Goal: Information Seeking & Learning: Learn about a topic

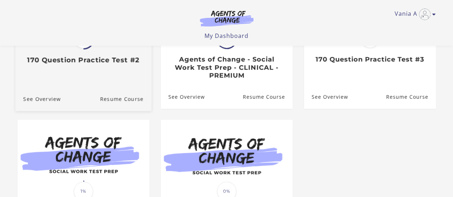
scroll to position [143, 0]
click at [75, 60] on h3 "170 Question Practice Test #2" at bounding box center [83, 60] width 120 height 8
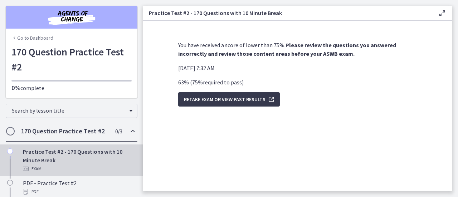
click at [15, 38] on link "Go to Dashboard" at bounding box center [32, 37] width 42 height 7
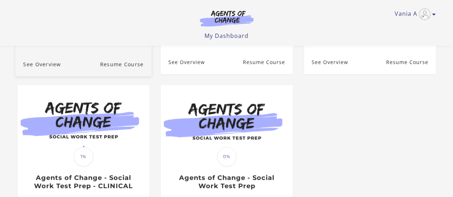
scroll to position [215, 0]
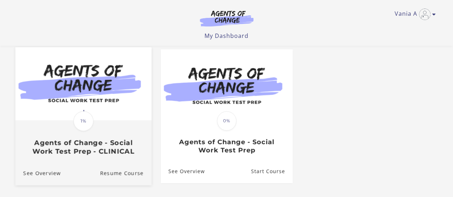
click at [79, 127] on span "1%" at bounding box center [83, 121] width 20 height 20
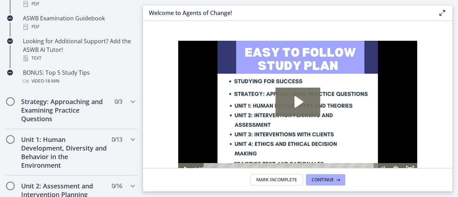
scroll to position [394, 0]
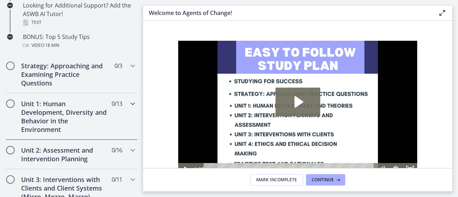
click at [61, 106] on h2 "Unit 1: Human Development, Diversity and Behavior in the Environment" at bounding box center [64, 117] width 87 height 34
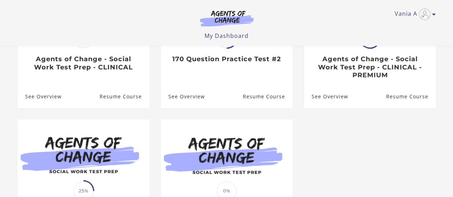
scroll to position [107, 0]
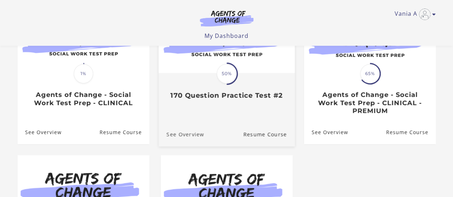
click at [188, 132] on link "See Overview" at bounding box center [180, 134] width 45 height 24
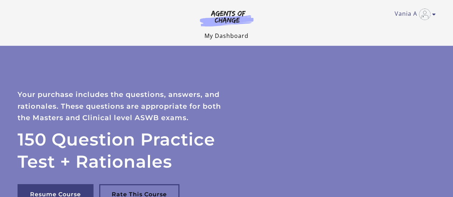
click at [210, 32] on link "My Dashboard" at bounding box center [226, 36] width 44 height 8
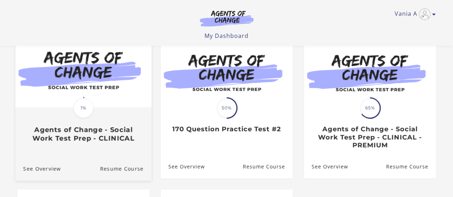
scroll to position [63, 0]
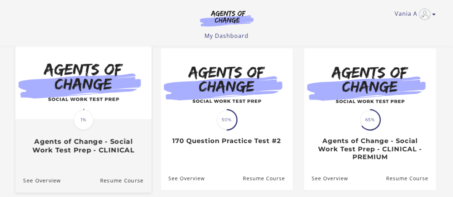
click at [82, 129] on span "1%" at bounding box center [83, 120] width 20 height 20
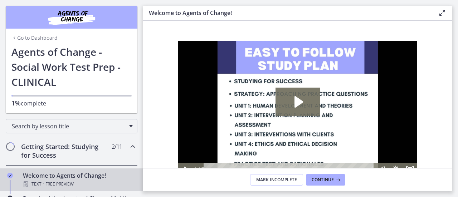
scroll to position [36, 0]
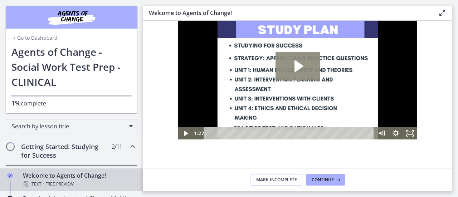
click at [293, 55] on icon "Play Video: c1o6hcmjueu5qasqsu00.mp4" at bounding box center [298, 66] width 45 height 29
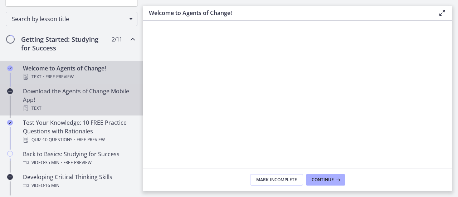
scroll to position [143, 0]
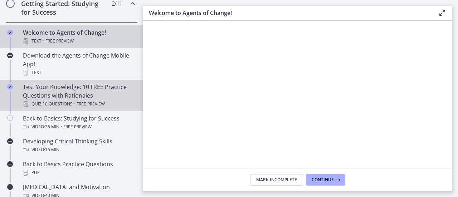
click at [72, 86] on div "Test Your Knowledge: 10 FREE Practice Questions with Rationales Quiz · 10 Quest…" at bounding box center [79, 96] width 112 height 26
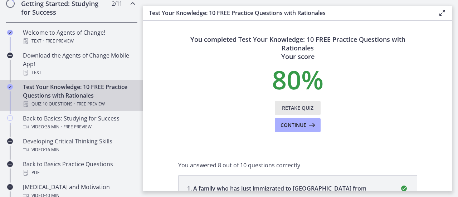
click at [299, 105] on span "Retake Quiz" at bounding box center [298, 108] width 32 height 9
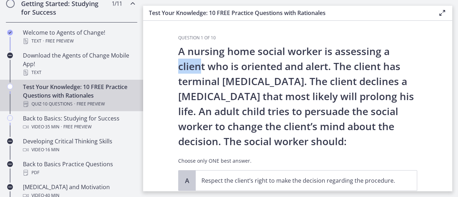
drag, startPoint x: 176, startPoint y: 66, endPoint x: 196, endPoint y: 67, distance: 20.1
click at [196, 67] on p "A nursing home social worker is assessing a client who is oriented and alert. T…" at bounding box center [297, 96] width 239 height 105
click at [205, 67] on p "A nursing home social worker is assessing a client who is oriented and alert. T…" at bounding box center [297, 96] width 239 height 105
drag, startPoint x: 205, startPoint y: 67, endPoint x: 172, endPoint y: 67, distance: 32.9
click at [173, 67] on div "Question 1 of 10 A nursing home social worker is assessing a client who is orie…" at bounding box center [298, 113] width 251 height 156
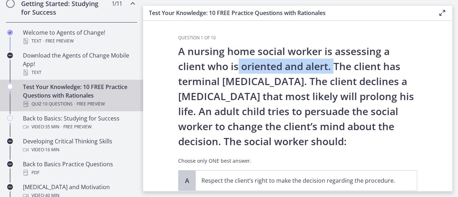
drag, startPoint x: 244, startPoint y: 70, endPoint x: 333, endPoint y: 63, distance: 89.8
click at [333, 63] on p "A nursing home social worker is assessing a client who is oriented and alert. T…" at bounding box center [297, 96] width 239 height 105
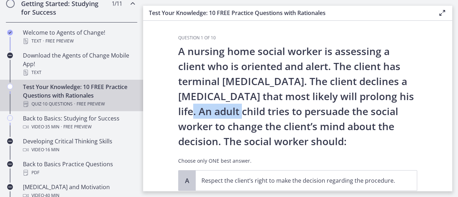
drag, startPoint x: 193, startPoint y: 112, endPoint x: 240, endPoint y: 107, distance: 47.1
click at [240, 107] on p "A nursing home social worker is assessing a client who is oriented and alert. T…" at bounding box center [297, 96] width 239 height 105
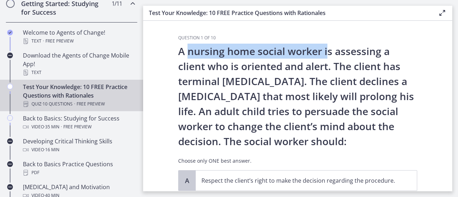
drag, startPoint x: 185, startPoint y: 55, endPoint x: 324, endPoint y: 51, distance: 139.0
click at [324, 51] on p "A nursing home social worker is assessing a client who is oriented and alert. T…" at bounding box center [297, 96] width 239 height 105
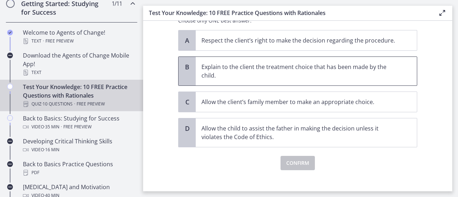
scroll to position [143, 0]
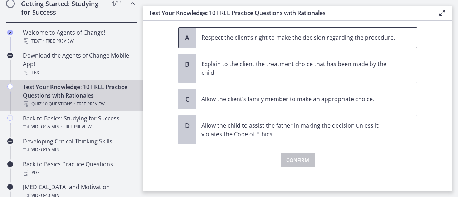
click at [224, 40] on p "Respect the client’s right to make the decision regarding the procedure." at bounding box center [300, 37] width 196 height 9
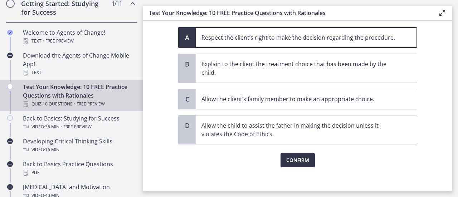
click at [302, 159] on span "Confirm" at bounding box center [297, 160] width 23 height 9
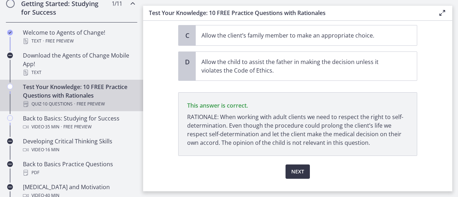
scroll to position [222, 0]
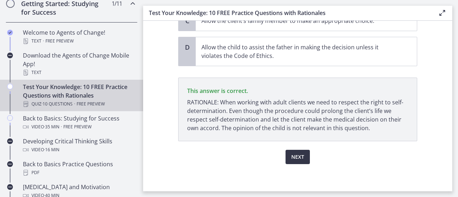
click at [291, 156] on span "Next" at bounding box center [297, 157] width 13 height 9
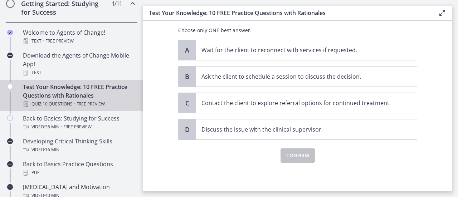
scroll to position [0, 0]
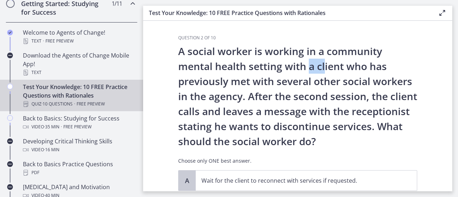
drag, startPoint x: 306, startPoint y: 66, endPoint x: 323, endPoint y: 63, distance: 17.4
click at [323, 63] on p "A social worker is working in a community mental health setting with a client w…" at bounding box center [297, 96] width 239 height 105
click at [333, 63] on p "A social worker is working in a community mental health setting with a client w…" at bounding box center [297, 96] width 239 height 105
drag, startPoint x: 344, startPoint y: 63, endPoint x: 305, endPoint y: 66, distance: 39.1
click at [305, 66] on p "A social worker is working in a community mental health setting with a client w…" at bounding box center [297, 96] width 239 height 105
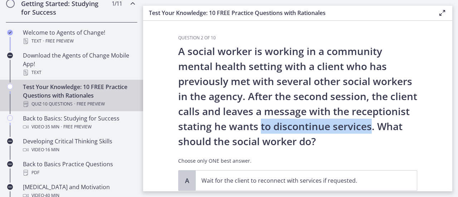
drag, startPoint x: 369, startPoint y: 126, endPoint x: 257, endPoint y: 130, distance: 111.8
click at [257, 130] on p "A social worker is working in a community mental health setting with a client w…" at bounding box center [297, 96] width 239 height 105
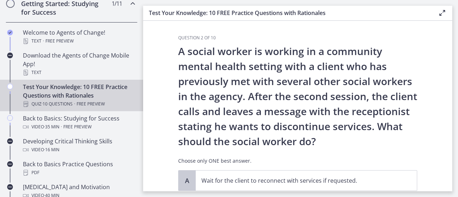
click at [294, 105] on p "A social worker is working in a community mental health setting with a client w…" at bounding box center [297, 96] width 239 height 105
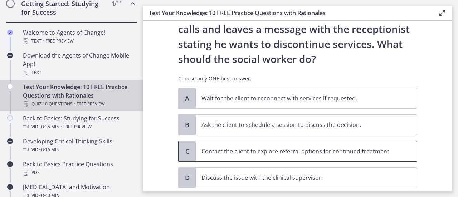
scroll to position [72, 0]
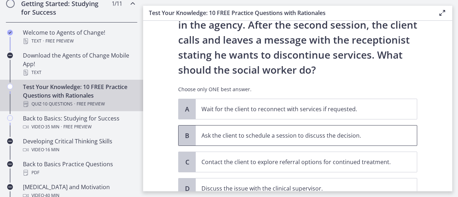
click at [202, 134] on p "Ask the client to schedule a session to discuss the decision." at bounding box center [300, 135] width 196 height 9
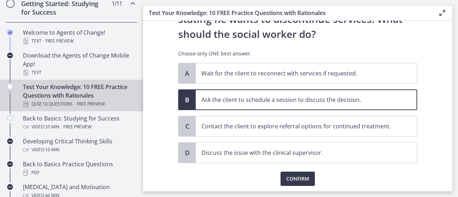
scroll to position [130, 0]
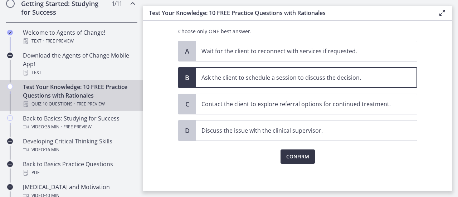
click at [298, 156] on span "Confirm" at bounding box center [297, 157] width 23 height 9
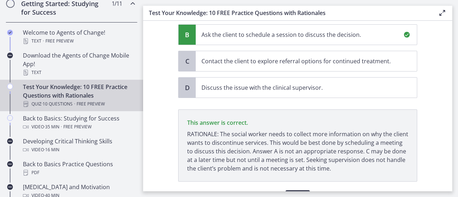
scroll to position [213, 0]
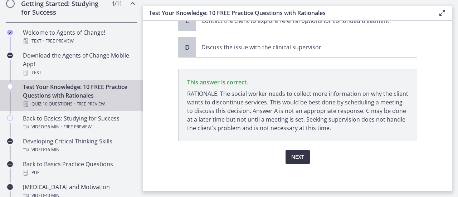
click at [300, 157] on span "Next" at bounding box center [297, 157] width 13 height 9
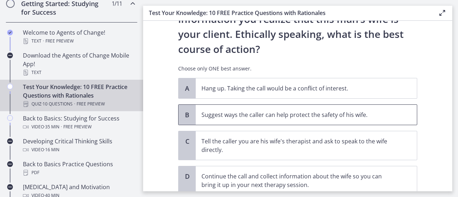
scroll to position [143, 0]
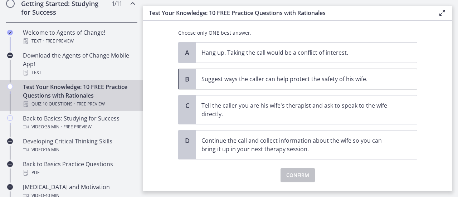
click at [227, 75] on p "Suggest ways the caller can help protect the safety of his wife." at bounding box center [300, 79] width 196 height 9
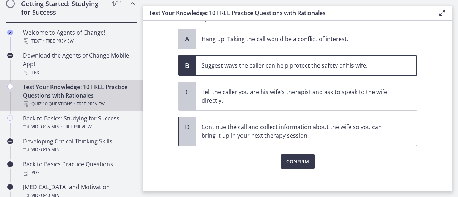
scroll to position [162, 0]
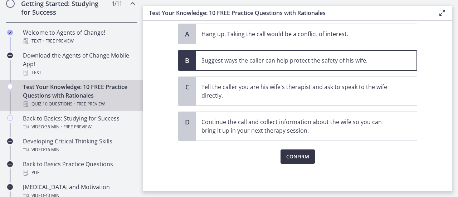
click at [300, 153] on span "Confirm" at bounding box center [297, 157] width 23 height 9
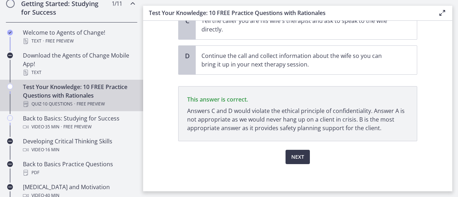
scroll to position [228, 0]
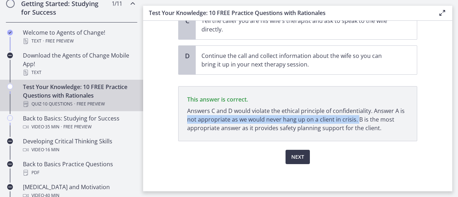
drag, startPoint x: 184, startPoint y: 118, endPoint x: 355, endPoint y: 118, distance: 171.2
click at [355, 118] on p "Answers C and D would violate the ethical principle of confidentiality. Answer …" at bounding box center [297, 120] width 221 height 26
click at [296, 154] on span "Next" at bounding box center [297, 157] width 13 height 9
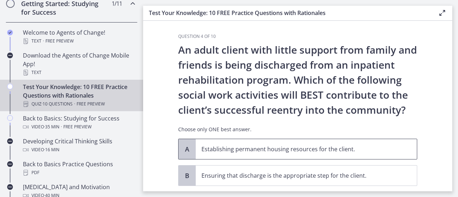
scroll to position [0, 0]
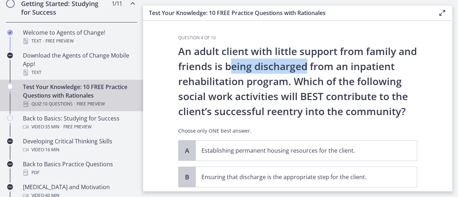
drag, startPoint x: 245, startPoint y: 64, endPoint x: 321, endPoint y: 68, distance: 76.4
click at [318, 69] on p "An adult client with little support from family and friends is being discharged…" at bounding box center [297, 81] width 239 height 75
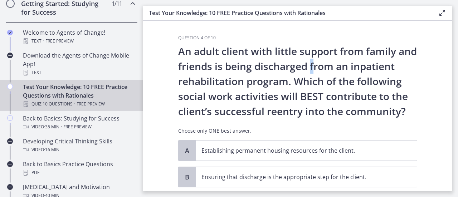
click at [327, 68] on p "An adult client with little support from family and friends is being discharged…" at bounding box center [297, 81] width 239 height 75
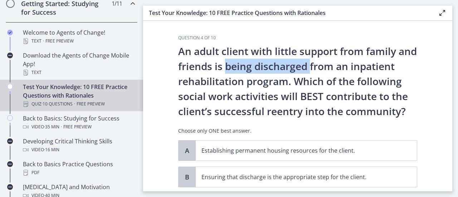
drag, startPoint x: 327, startPoint y: 68, endPoint x: 242, endPoint y: 66, distance: 85.6
click at [242, 66] on p "An adult client with little support from family and friends is being discharged…" at bounding box center [297, 81] width 239 height 75
drag, startPoint x: 291, startPoint y: 78, endPoint x: 408, endPoint y: 109, distance: 121.1
click at [408, 109] on p "An adult client with little support from family and friends is being discharged…" at bounding box center [297, 81] width 239 height 75
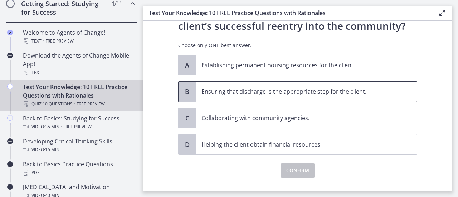
scroll to position [100, 0]
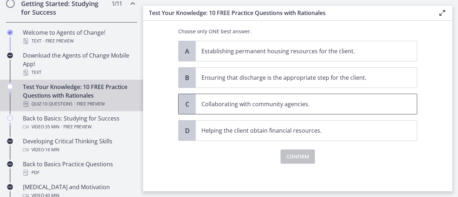
click at [196, 101] on span "Collaborating with community agencies." at bounding box center [306, 104] width 221 height 20
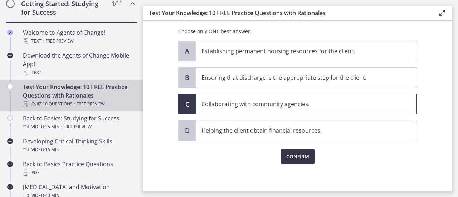
click at [304, 158] on span "Confirm" at bounding box center [297, 157] width 23 height 9
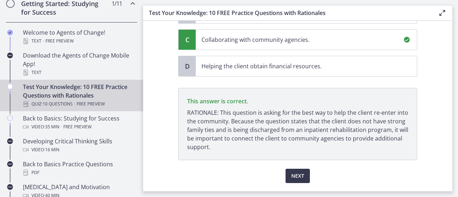
scroll to position [183, 0]
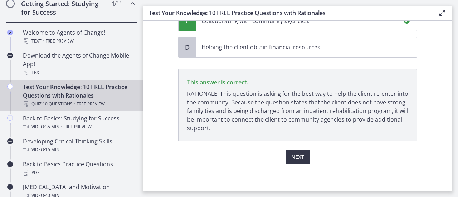
click at [298, 155] on span "Next" at bounding box center [297, 157] width 13 height 9
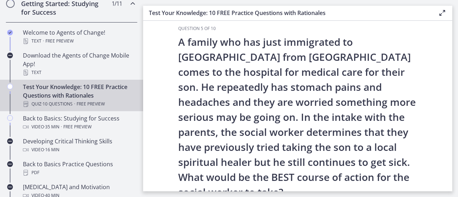
scroll to position [0, 0]
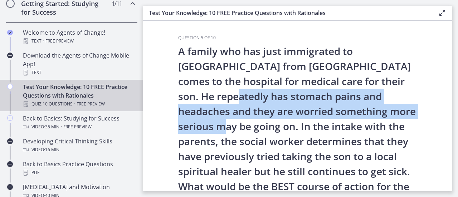
drag, startPoint x: 175, startPoint y: 97, endPoint x: 406, endPoint y: 113, distance: 231.2
click at [406, 113] on p "A family who has just immigrated to the United States from Mexico comes to the …" at bounding box center [297, 126] width 239 height 165
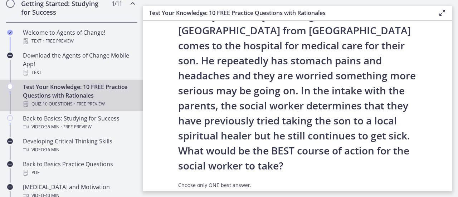
click at [267, 108] on p "A family who has just immigrated to the United States from Mexico comes to the …" at bounding box center [297, 90] width 239 height 165
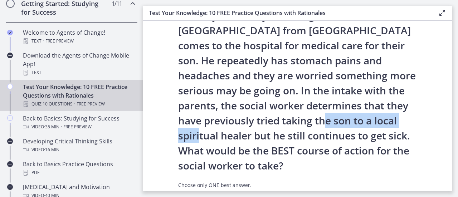
drag, startPoint x: 295, startPoint y: 119, endPoint x: 391, endPoint y: 120, distance: 96.7
click at [391, 120] on p "A family who has just immigrated to the United States from Mexico comes to the …" at bounding box center [297, 90] width 239 height 165
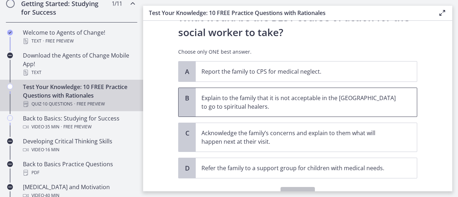
scroll to position [179, 0]
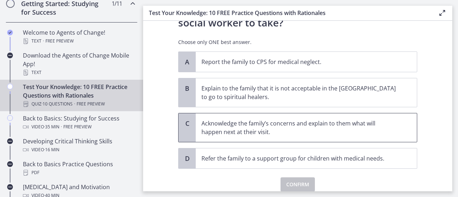
click at [258, 128] on p "Acknowledge the family’s concerns and explain to them what will happen next at …" at bounding box center [300, 127] width 196 height 17
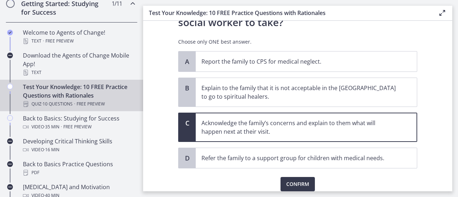
scroll to position [207, 0]
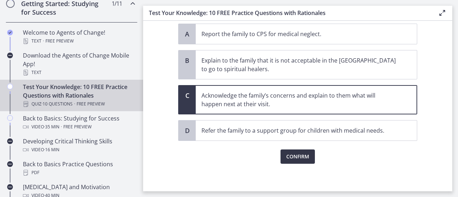
click at [296, 156] on span "Confirm" at bounding box center [297, 157] width 23 height 9
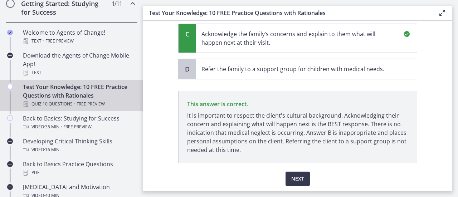
scroll to position [290, 0]
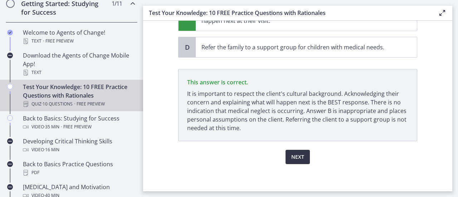
click at [296, 154] on span "Next" at bounding box center [297, 157] width 13 height 9
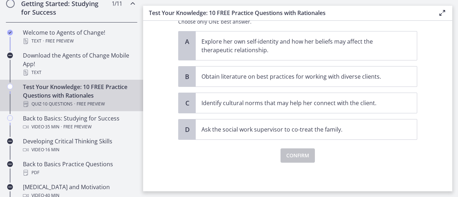
scroll to position [0, 0]
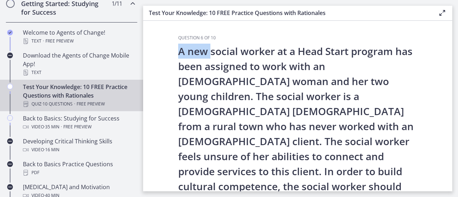
drag, startPoint x: 175, startPoint y: 50, endPoint x: 210, endPoint y: 48, distance: 34.5
click at [210, 48] on p "A new social worker at a Head Start program has been assigned to work with an A…" at bounding box center [297, 126] width 239 height 165
click at [222, 41] on div "Question 6 of 10 A new social worker at a Head Start program has been assigned …" at bounding box center [297, 198] width 239 height 327
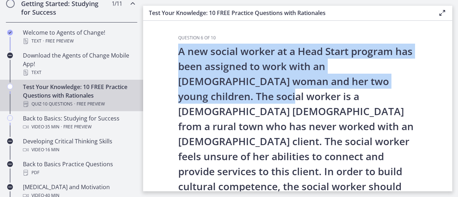
drag, startPoint x: 177, startPoint y: 50, endPoint x: 415, endPoint y: 75, distance: 239.4
click at [415, 75] on div "Question 6 of 10 A new social worker at a Head Start program has been assigned …" at bounding box center [298, 113] width 251 height 156
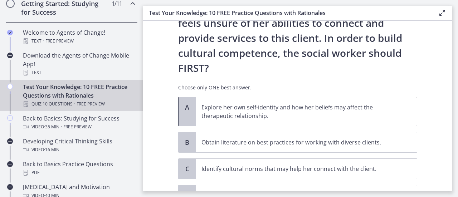
scroll to position [143, 0]
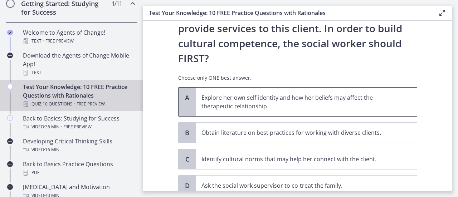
click at [254, 93] on p "Explore her own self-identity and how her beliefs may affect the therapeutic re…" at bounding box center [300, 101] width 196 height 17
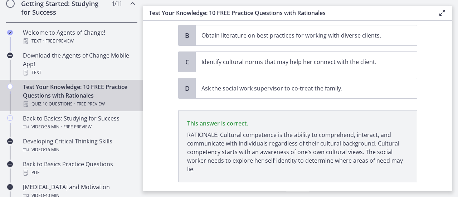
scroll to position [252, 0]
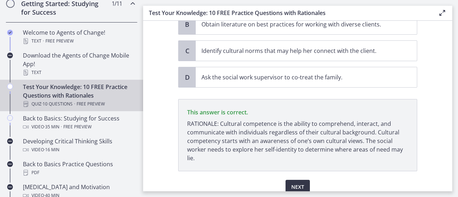
click at [295, 183] on span "Next" at bounding box center [297, 187] width 13 height 9
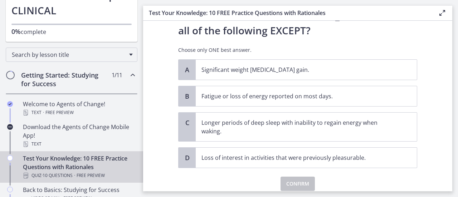
scroll to position [63, 0]
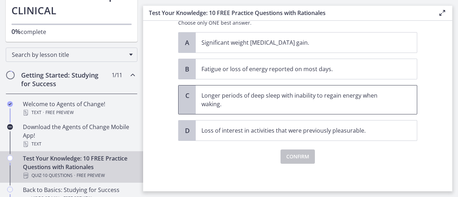
click at [234, 99] on p "Longer periods of deep sleep with inability to regain energy when waking." at bounding box center [300, 99] width 196 height 17
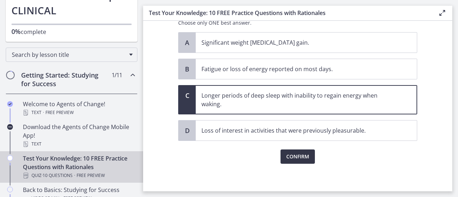
click at [298, 154] on span "Confirm" at bounding box center [297, 157] width 23 height 9
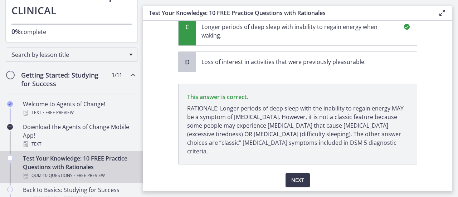
scroll to position [146, 0]
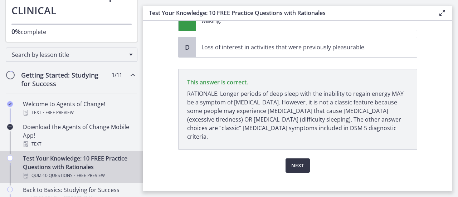
click at [295, 162] on span "Next" at bounding box center [297, 166] width 13 height 9
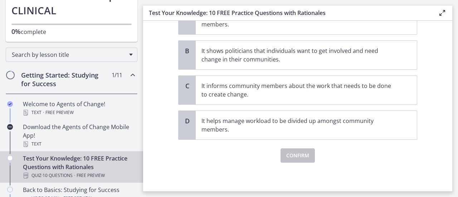
scroll to position [0, 0]
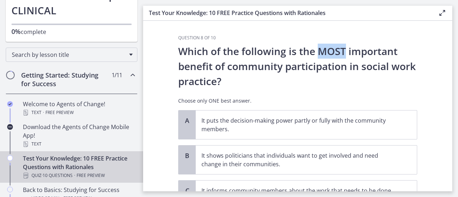
drag, startPoint x: 316, startPoint y: 53, endPoint x: 344, endPoint y: 50, distance: 28.8
click at [344, 50] on p "Which of the following is the MOST important benefit of community participation…" at bounding box center [297, 66] width 239 height 45
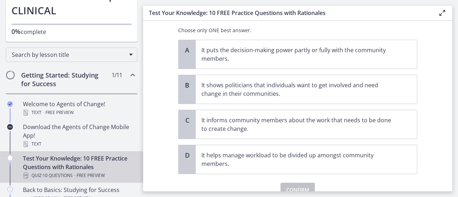
scroll to position [72, 0]
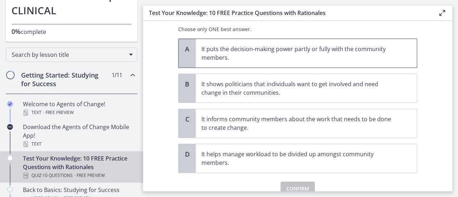
click at [216, 53] on p "It puts the decision-making power partly or fully with the community members." at bounding box center [300, 53] width 196 height 17
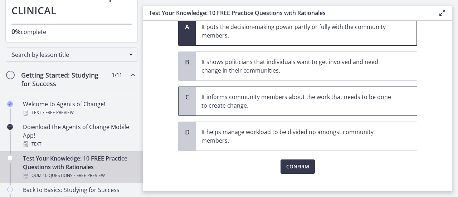
scroll to position [104, 0]
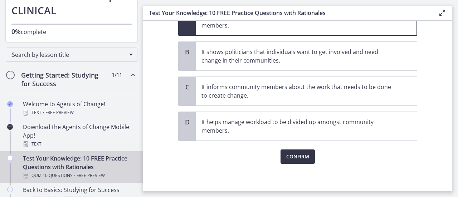
click at [308, 155] on button "Confirm" at bounding box center [298, 157] width 34 height 14
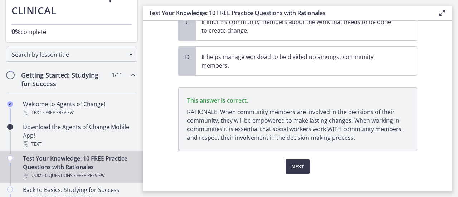
scroll to position [179, 0]
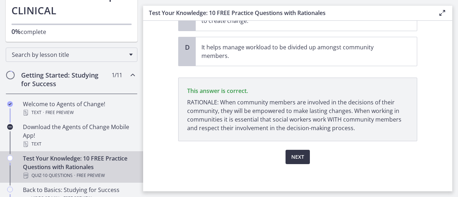
click at [295, 153] on span "Next" at bounding box center [297, 157] width 13 height 9
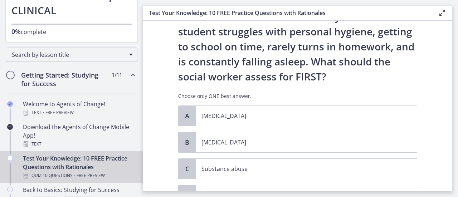
scroll to position [72, 0]
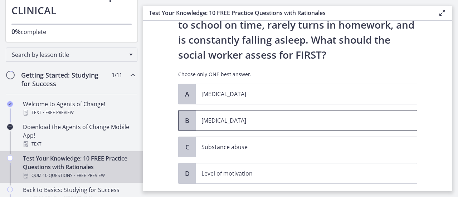
click at [226, 121] on p "Child neglect" at bounding box center [300, 120] width 196 height 9
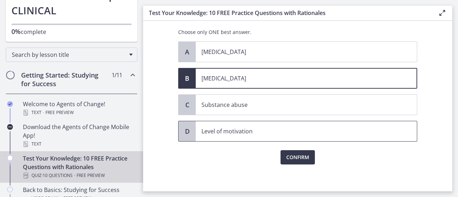
scroll to position [115, 0]
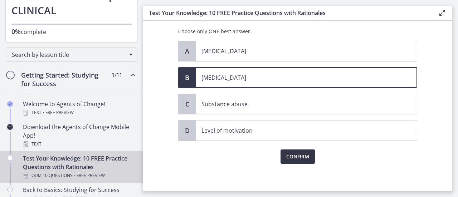
click at [299, 153] on span "Confirm" at bounding box center [297, 157] width 23 height 9
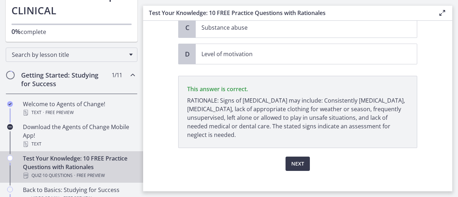
scroll to position [198, 0]
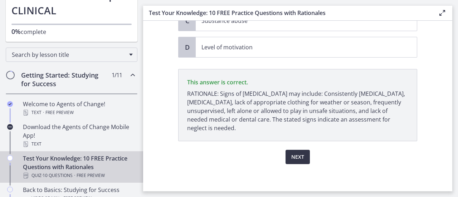
click at [296, 153] on span "Next" at bounding box center [297, 157] width 13 height 9
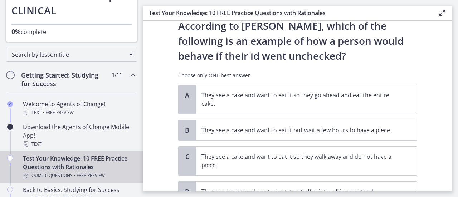
scroll to position [36, 0]
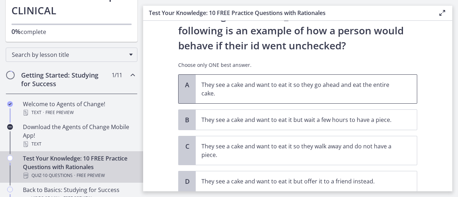
click at [311, 91] on p "They see a cake and want to eat it so they go ahead and eat the entire cake." at bounding box center [300, 89] width 196 height 17
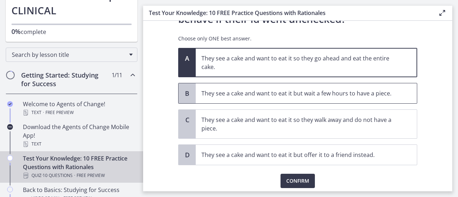
scroll to position [87, 0]
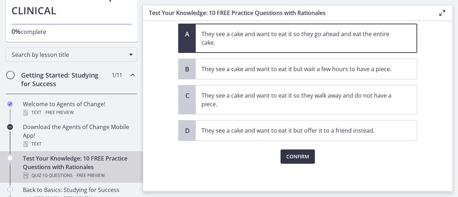
click at [298, 155] on span "Confirm" at bounding box center [297, 157] width 23 height 9
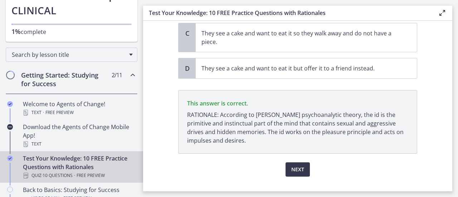
scroll to position [162, 0]
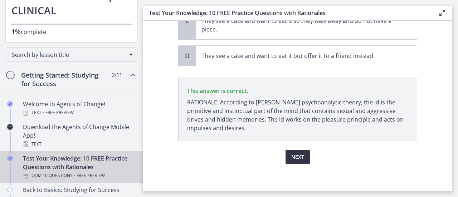
click at [294, 155] on span "Next" at bounding box center [297, 157] width 13 height 9
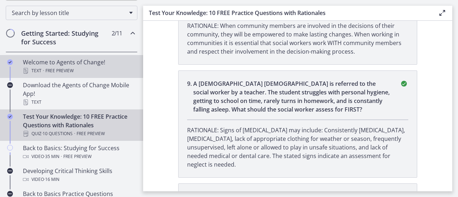
scroll to position [143, 0]
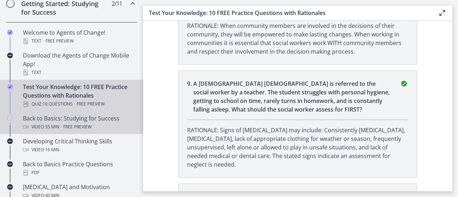
click at [112, 119] on div "Back to Basics: Studying for Success Video · 35 min · Free preview" at bounding box center [79, 122] width 112 height 17
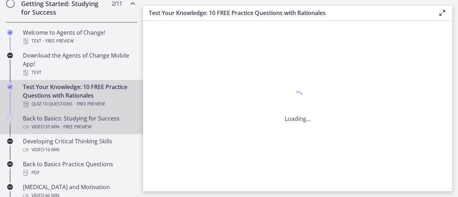
scroll to position [0, 0]
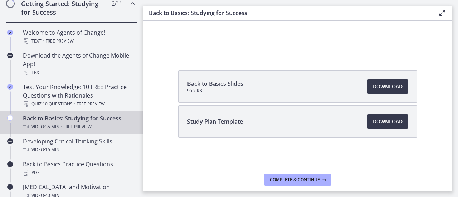
scroll to position [86, 0]
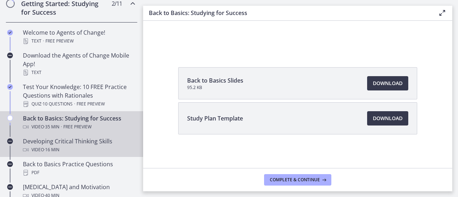
click at [53, 142] on div "Developing Critical Thinking Skills Video · 16 min" at bounding box center [79, 145] width 112 height 17
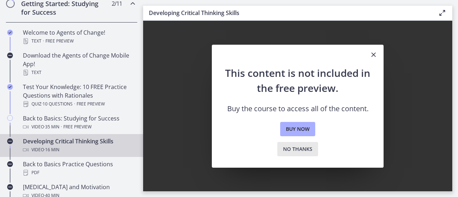
click at [300, 148] on span "No thanks" at bounding box center [297, 149] width 29 height 9
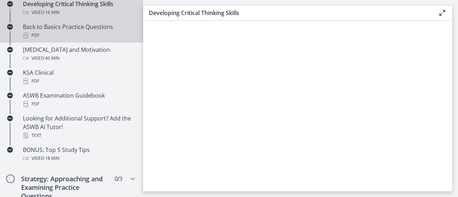
scroll to position [251, 0]
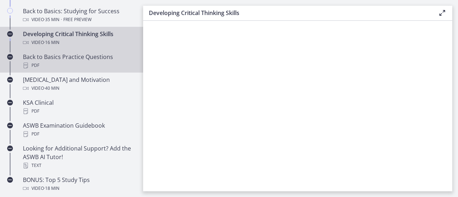
click at [95, 58] on div "Back to Basics Practice Questions PDF" at bounding box center [79, 61] width 112 height 17
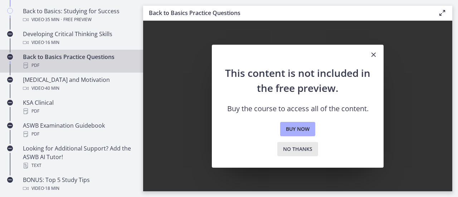
click at [302, 152] on span "No thanks" at bounding box center [297, 149] width 29 height 9
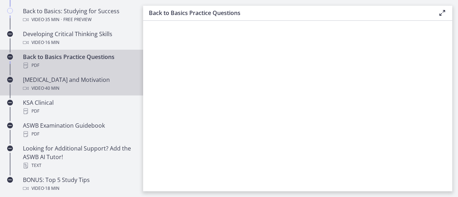
click at [77, 82] on div "Test Anxiety and Motivation Video · 40 min" at bounding box center [79, 84] width 112 height 17
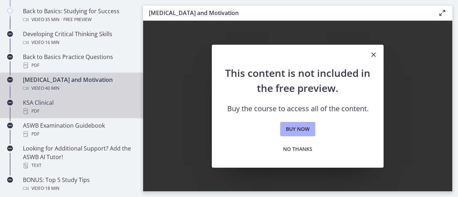
click at [66, 106] on div "KSA Clinical PDF" at bounding box center [79, 106] width 112 height 17
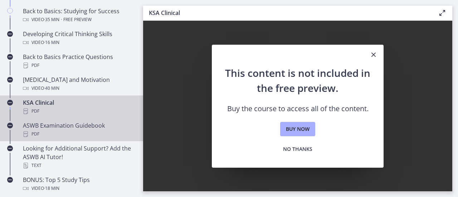
click at [68, 134] on div "PDF" at bounding box center [79, 134] width 112 height 9
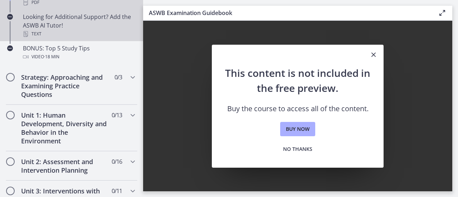
scroll to position [394, 0]
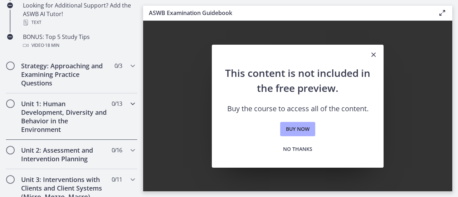
click at [77, 117] on h2 "Unit 1: Human Development, Diversity and Behavior in the Environment" at bounding box center [64, 117] width 87 height 34
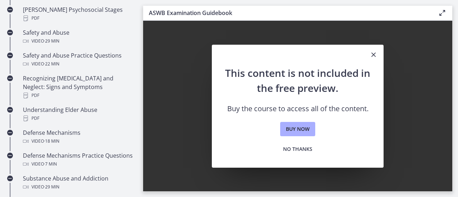
scroll to position [322, 0]
click at [374, 52] on icon "Close" at bounding box center [374, 54] width 9 height 9
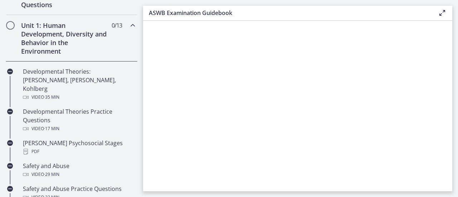
scroll to position [179, 0]
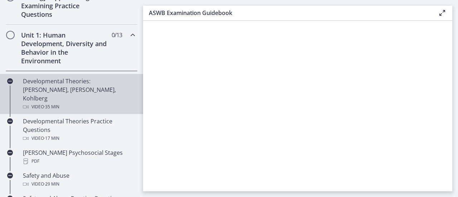
click at [63, 84] on div "Developmental Theories: Erikson, Piaget, Kohlberg Video · 35 min" at bounding box center [79, 94] width 112 height 34
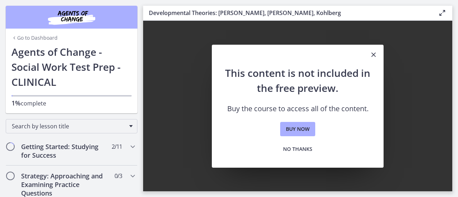
click at [34, 35] on link "Go to Dashboard" at bounding box center [34, 37] width 46 height 7
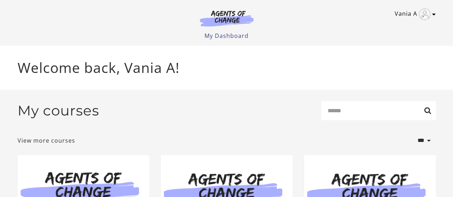
click at [433, 13] on icon "Toggle menu" at bounding box center [434, 14] width 4 height 6
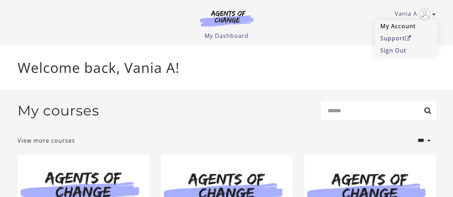
click at [391, 28] on link "My Account" at bounding box center [406, 26] width 63 height 12
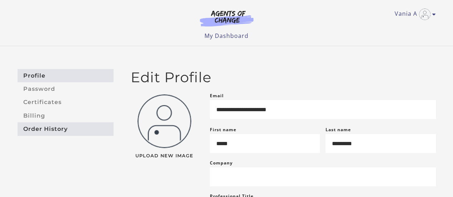
click at [62, 126] on link "Order History" at bounding box center [66, 128] width 96 height 13
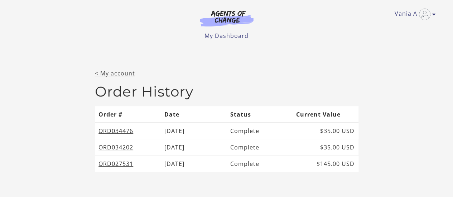
click at [117, 73] on link "< My account" at bounding box center [115, 73] width 40 height 8
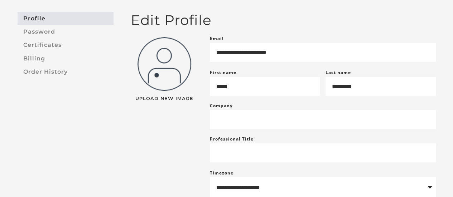
scroll to position [21, 0]
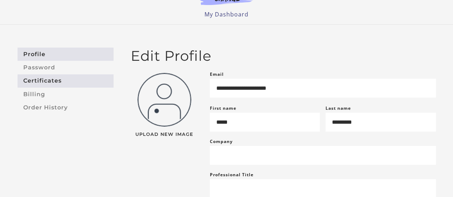
click at [66, 80] on link "Certificates" at bounding box center [66, 80] width 96 height 13
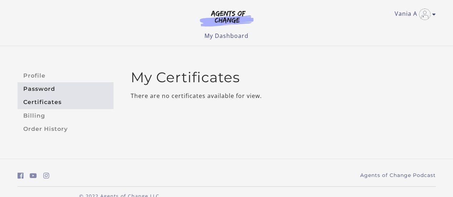
click at [58, 88] on link "Password" at bounding box center [66, 88] width 96 height 13
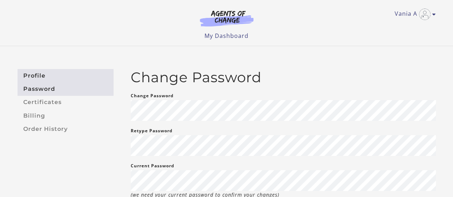
click at [40, 72] on link "Profile" at bounding box center [66, 75] width 96 height 13
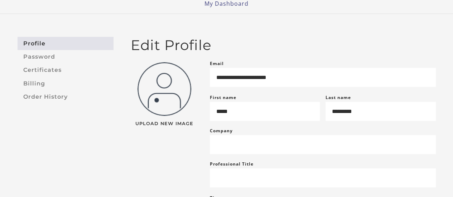
scroll to position [21, 0]
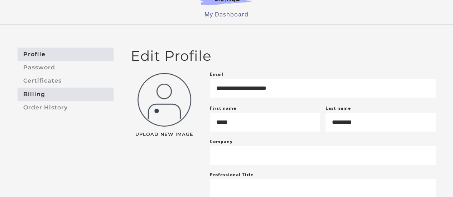
click at [39, 91] on link "Billing" at bounding box center [66, 94] width 96 height 13
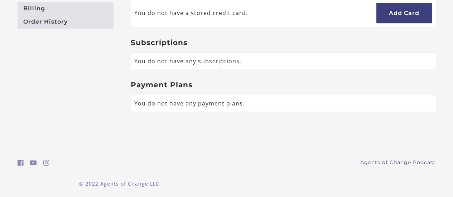
scroll to position [36, 0]
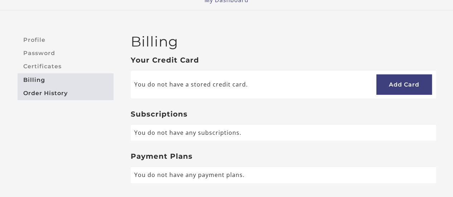
click at [59, 92] on link "Order History" at bounding box center [66, 93] width 96 height 13
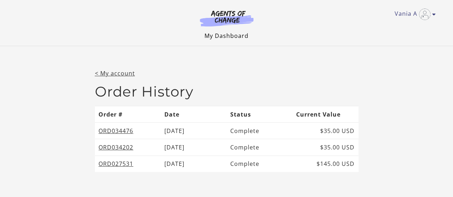
click at [234, 35] on link "My Dashboard" at bounding box center [226, 36] width 44 height 8
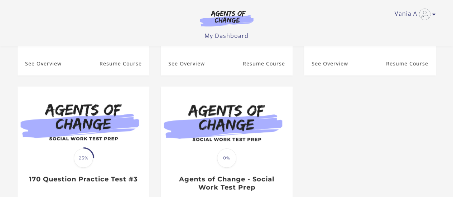
scroll to position [215, 0]
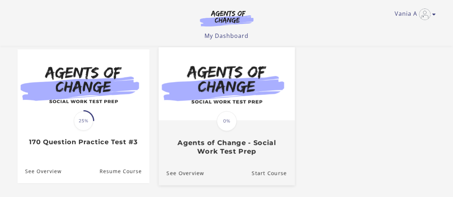
click at [195, 143] on h3 "Agents of Change - Social Work Test Prep" at bounding box center [226, 147] width 120 height 16
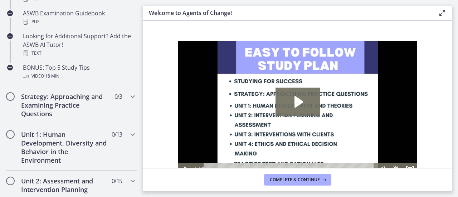
scroll to position [430, 0]
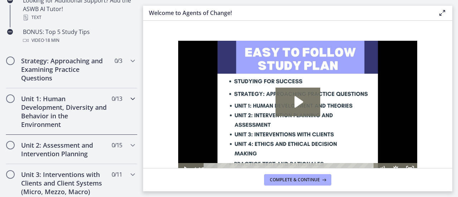
click at [102, 114] on h2 "Unit 1: Human Development, Diversity and Behavior in the Environment" at bounding box center [64, 112] width 87 height 34
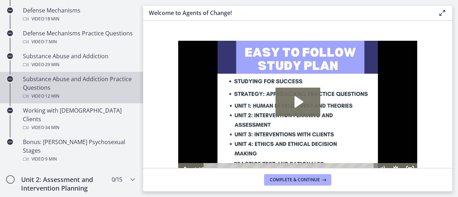
click at [110, 83] on div "Substance Abuse and Addiction Practice Questions Video · 12 min" at bounding box center [79, 88] width 112 height 26
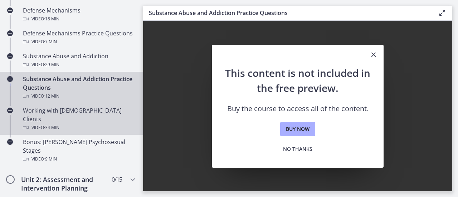
click at [105, 111] on div "Working with [DEMOGRAPHIC_DATA] Clients Video · 34 min" at bounding box center [79, 119] width 112 height 26
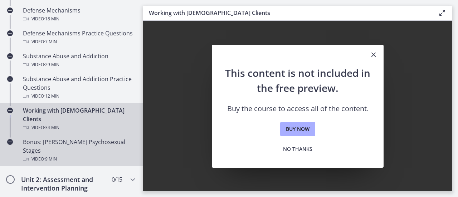
click at [103, 138] on div "Bonus: [PERSON_NAME] Psychosexual Stages Video · 9 min" at bounding box center [79, 151] width 112 height 26
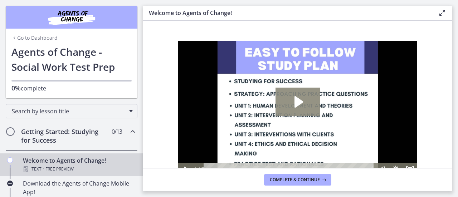
click at [298, 97] on icon "Play Video: c1o6hcmjueu5qasqsu00.mp4" at bounding box center [298, 102] width 45 height 29
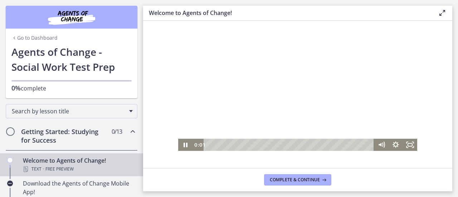
scroll to position [36, 0]
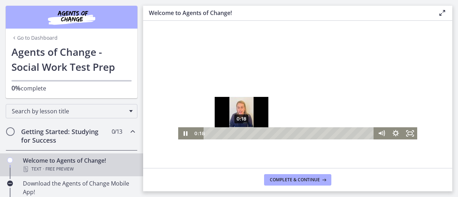
click at [242, 132] on div "0:18" at bounding box center [290, 133] width 162 height 12
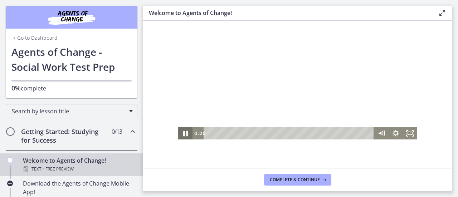
click at [185, 132] on icon "Pause" at bounding box center [185, 133] width 17 height 15
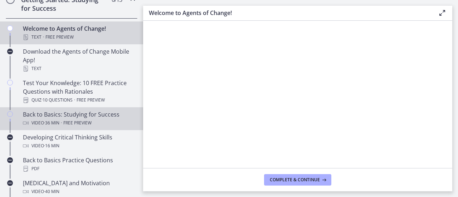
scroll to position [143, 0]
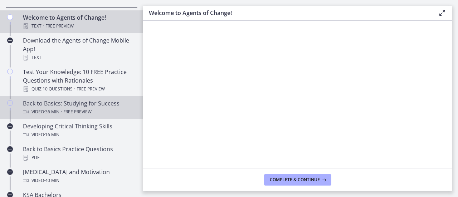
click at [116, 103] on div "Back to Basics: Studying for Success Video · 36 min · Free preview" at bounding box center [79, 107] width 112 height 17
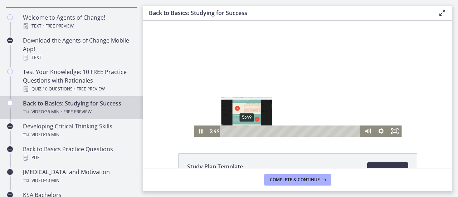
click at [244, 131] on div "5:49" at bounding box center [291, 131] width 132 height 11
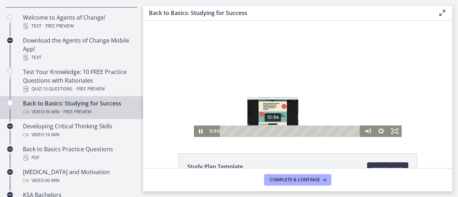
click at [271, 131] on div "12:56" at bounding box center [291, 131] width 132 height 11
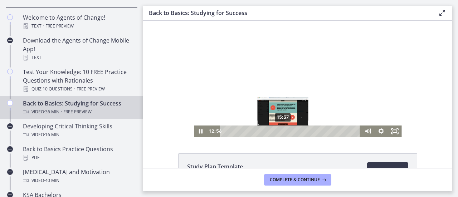
click at [281, 131] on div "15:37" at bounding box center [291, 131] width 132 height 11
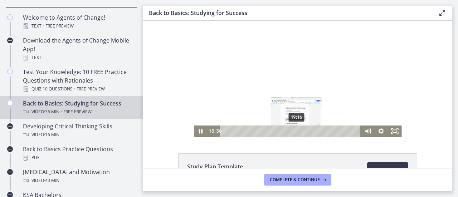
click at [295, 131] on div "19:16" at bounding box center [291, 131] width 132 height 11
click at [306, 132] on div "22:26" at bounding box center [291, 131] width 132 height 11
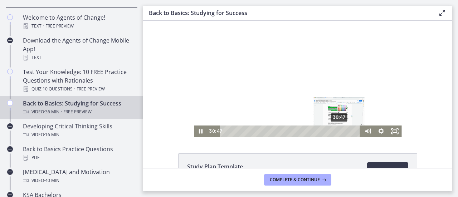
click at [337, 130] on div "30:47" at bounding box center [291, 131] width 132 height 11
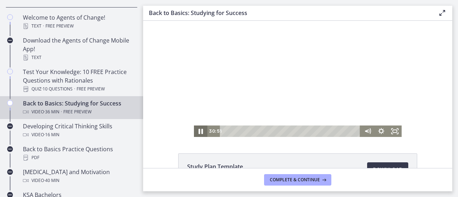
click at [199, 131] on icon "Pause" at bounding box center [201, 131] width 4 height 5
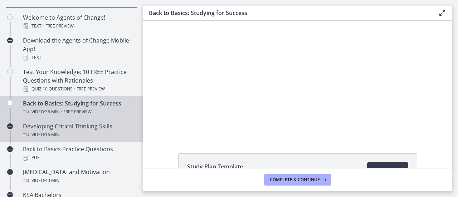
click at [70, 131] on div "Video · 16 min" at bounding box center [79, 135] width 112 height 9
